Goal: Information Seeking & Learning: Learn about a topic

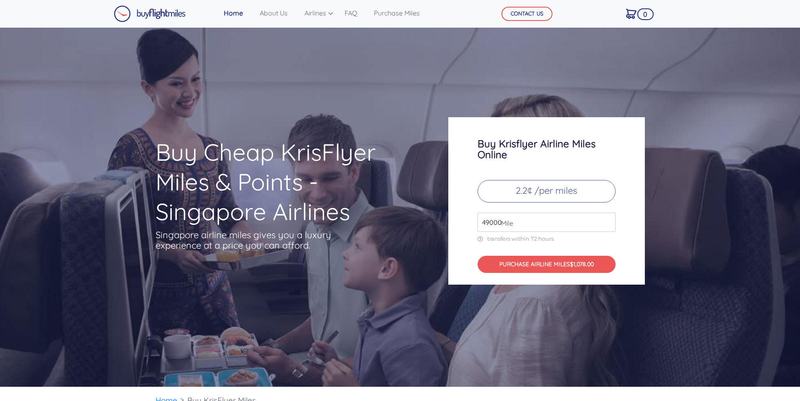
click at [542, 218] on input "49000" at bounding box center [547, 221] width 138 height 19
click at [561, 199] on p "2.2¢ /per miles" at bounding box center [547, 191] width 138 height 23
click at [557, 226] on input "49000" at bounding box center [547, 221] width 138 height 19
click at [610, 226] on input "49000" at bounding box center [547, 221] width 138 height 19
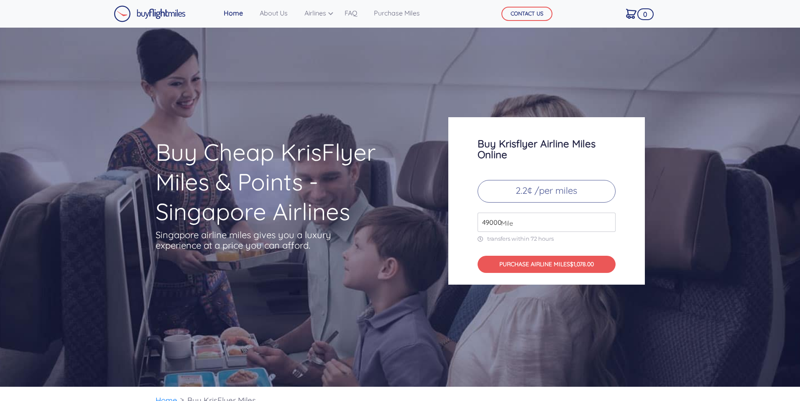
click at [610, 226] on input "49000" at bounding box center [547, 221] width 138 height 19
click at [609, 220] on input "50000" at bounding box center [547, 221] width 138 height 19
click at [609, 220] on input "51000" at bounding box center [547, 221] width 138 height 19
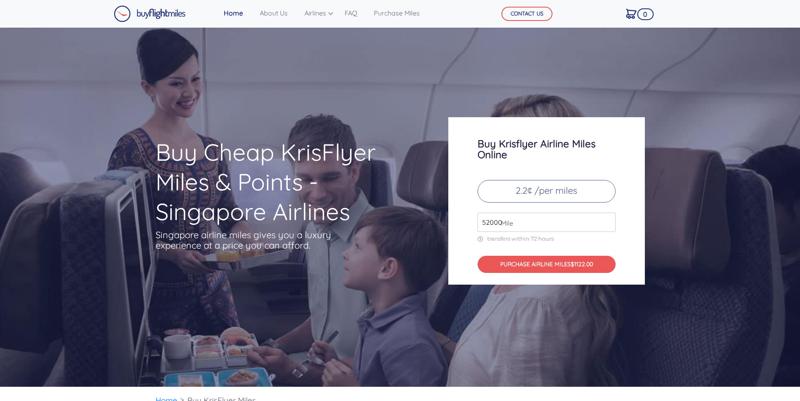
click at [609, 220] on input "52000" at bounding box center [547, 221] width 138 height 19
click at [609, 220] on input "53000" at bounding box center [547, 221] width 138 height 19
click at [609, 220] on input "54000" at bounding box center [547, 221] width 138 height 19
click at [609, 220] on input "55000" at bounding box center [547, 221] width 138 height 19
click at [609, 220] on input "56000" at bounding box center [547, 221] width 138 height 19
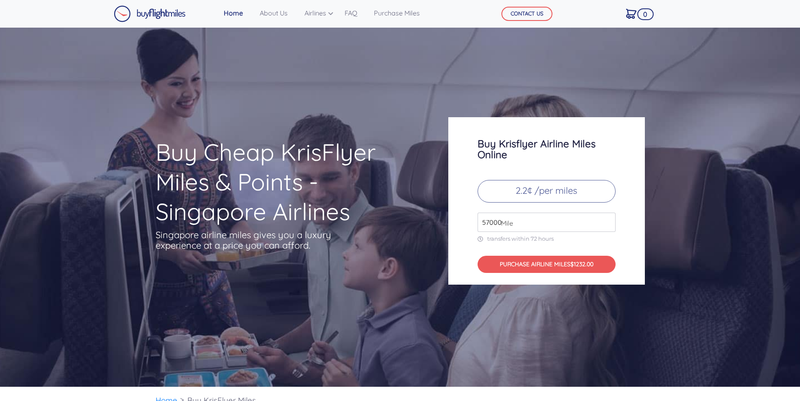
click at [609, 220] on input "57000" at bounding box center [547, 221] width 138 height 19
click at [609, 220] on input "58000" at bounding box center [547, 221] width 138 height 19
click at [609, 220] on input "59000" at bounding box center [547, 221] width 138 height 19
click at [609, 220] on input "60000" at bounding box center [547, 221] width 138 height 19
type input "61000"
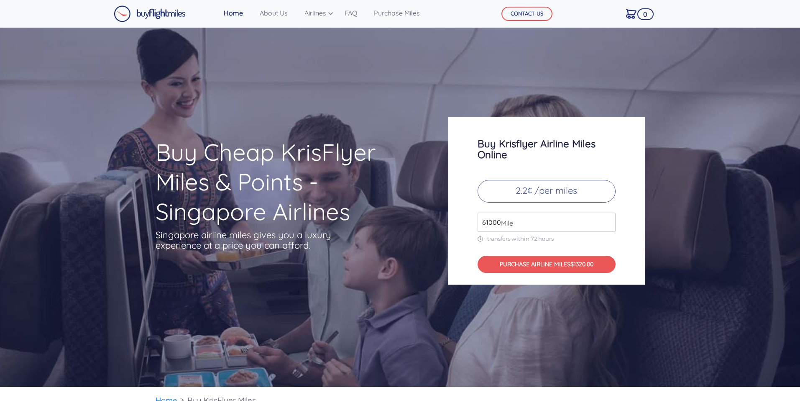
click at [609, 220] on input "61000" at bounding box center [547, 221] width 138 height 19
